Goal: Transaction & Acquisition: Purchase product/service

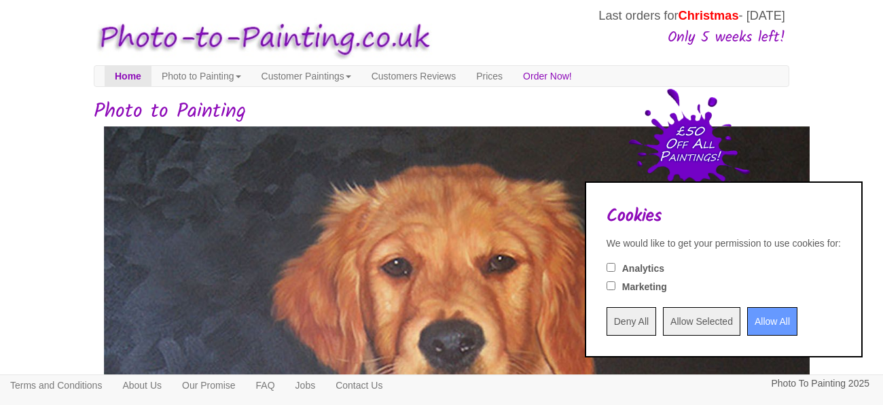
click at [774, 319] on input "Allow All" at bounding box center [772, 321] width 50 height 29
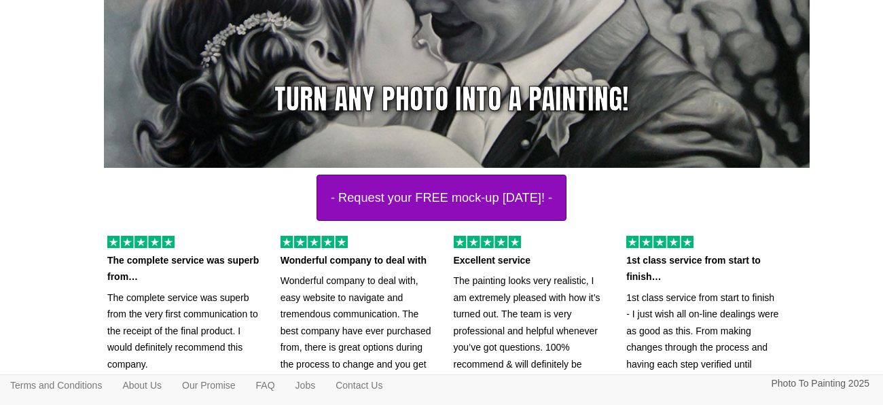
scroll to position [352, 0]
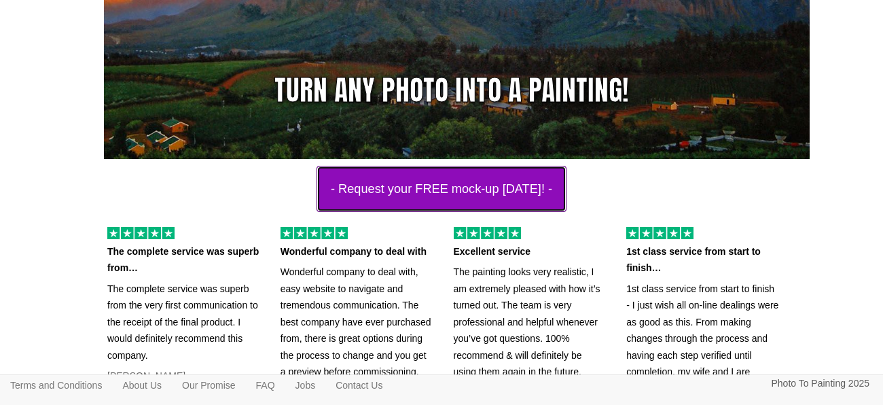
click at [479, 193] on button "- Request your FREE mock-up [DATE]! -" at bounding box center [441, 189] width 250 height 46
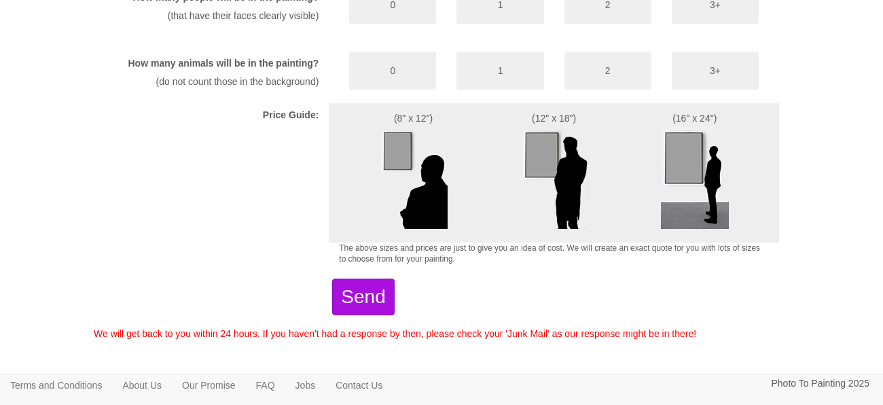
scroll to position [896, 0]
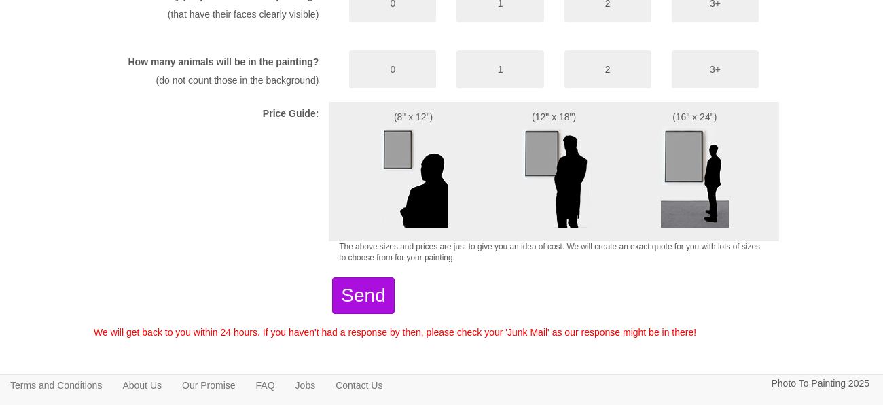
click at [399, 217] on img at bounding box center [414, 177] width 68 height 102
click at [568, 213] on img at bounding box center [554, 177] width 68 height 102
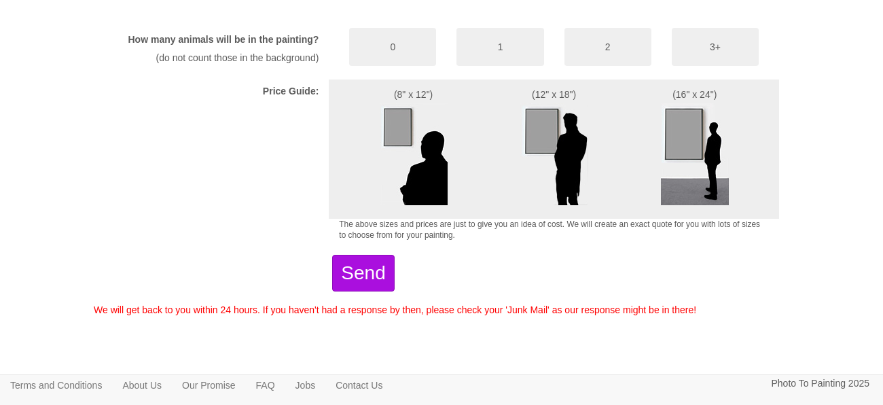
scroll to position [975, 0]
